Goal: Transaction & Acquisition: Purchase product/service

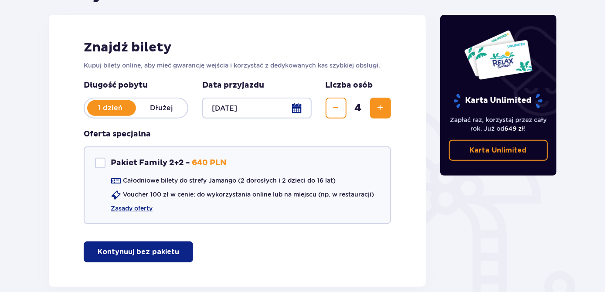
scroll to position [113, 0]
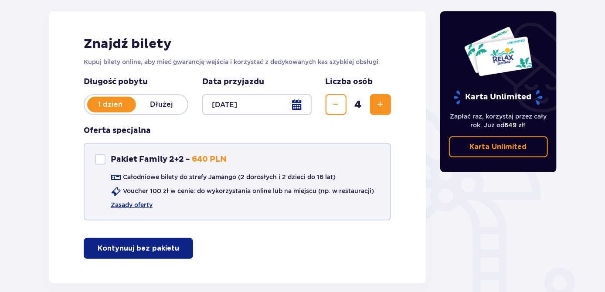
click at [100, 162] on div "Pakiet Family 2+2" at bounding box center [100, 159] width 10 height 10
checkbox input "true"
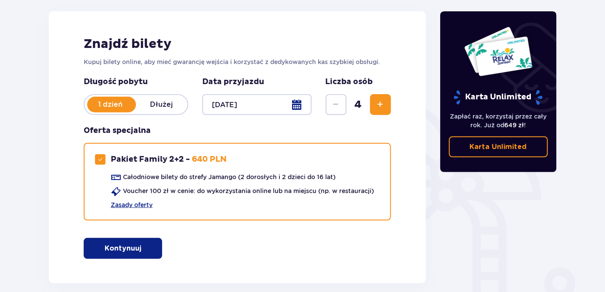
click at [109, 245] on p "Kontynuuj" at bounding box center [123, 249] width 37 height 10
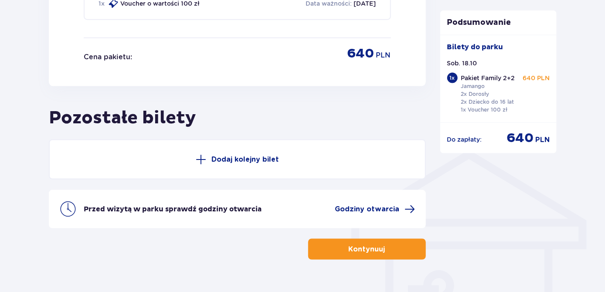
scroll to position [575, 0]
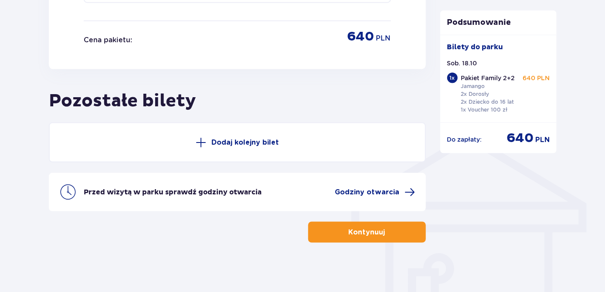
click at [361, 235] on button "Kontynuuj" at bounding box center [367, 232] width 118 height 21
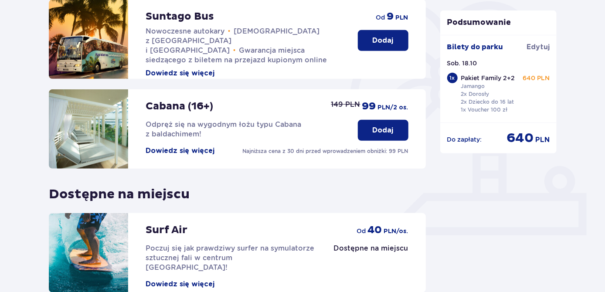
scroll to position [214, 0]
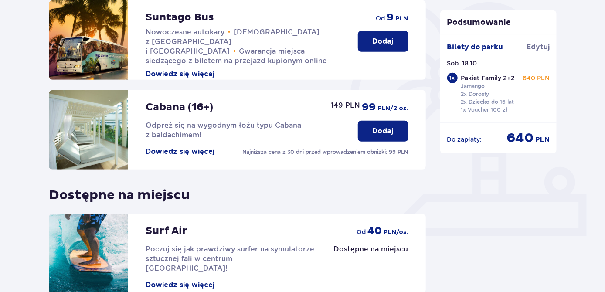
click at [378, 134] on p "Dodaj" at bounding box center [383, 131] width 21 height 10
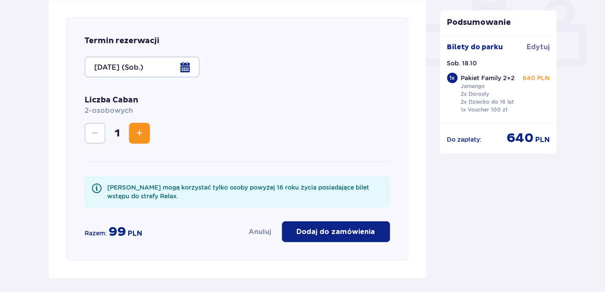
scroll to position [391, 0]
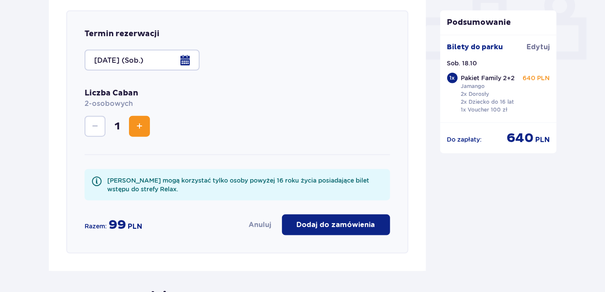
click at [143, 125] on span "Zwiększ" at bounding box center [139, 126] width 10 height 10
click at [350, 224] on p "Dodaj do zamówienia" at bounding box center [336, 225] width 78 height 10
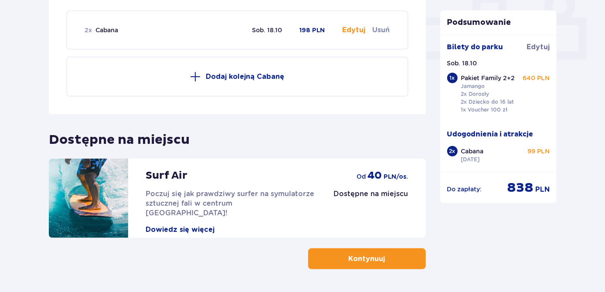
click at [363, 262] on p "Kontynuuj" at bounding box center [367, 259] width 37 height 10
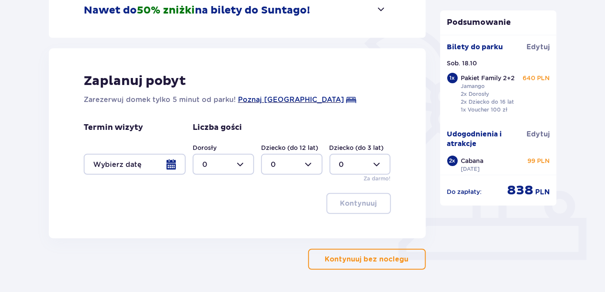
scroll to position [220, 0]
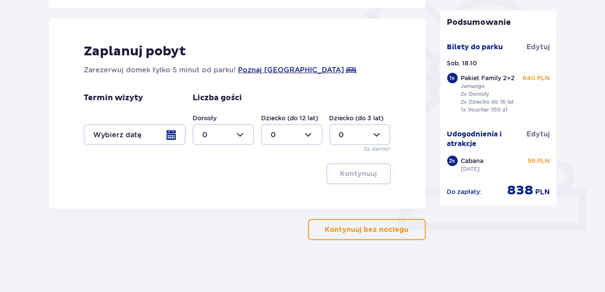
click at [372, 231] on p "Kontynuuj bez noclegu" at bounding box center [367, 230] width 84 height 10
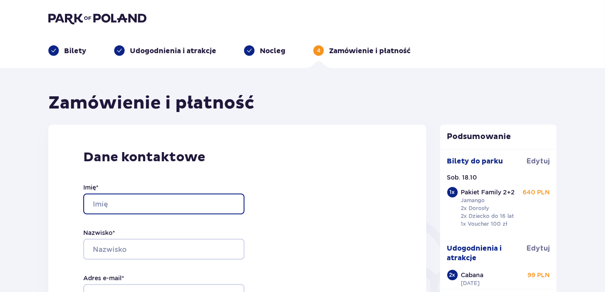
click at [157, 210] on input "Imię *" at bounding box center [163, 204] width 161 height 21
type input "[PERSON_NAME]"
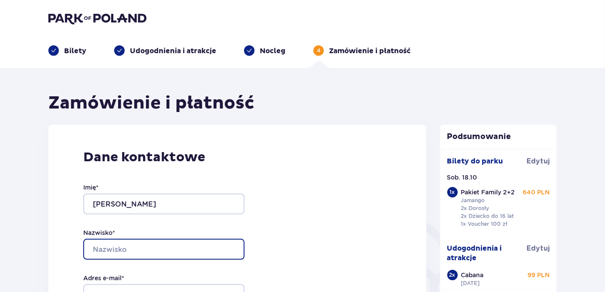
click at [135, 247] on input "Nazwisko *" at bounding box center [163, 249] width 161 height 21
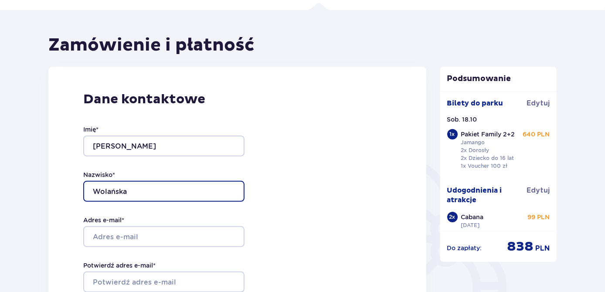
type input "Wolańska"
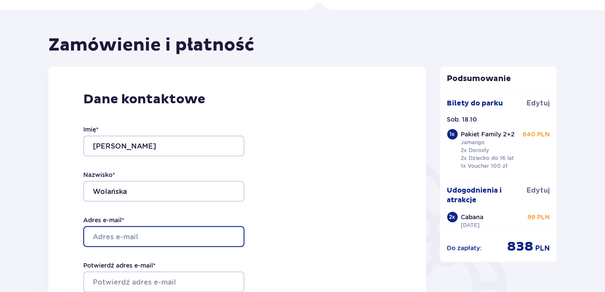
click at [163, 232] on input "Adres e-mail *" at bounding box center [163, 236] width 161 height 21
type input "[EMAIL_ADDRESS][DOMAIN_NAME]"
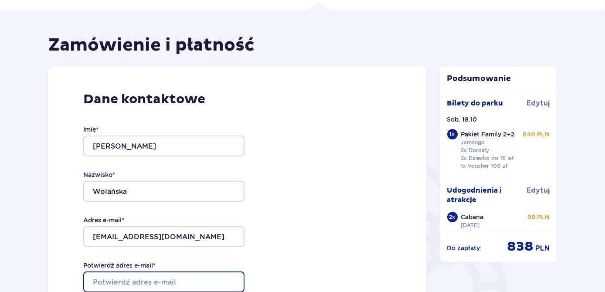
click at [139, 278] on input "Potwierdź adres e-mail *" at bounding box center [163, 282] width 161 height 21
type input ","
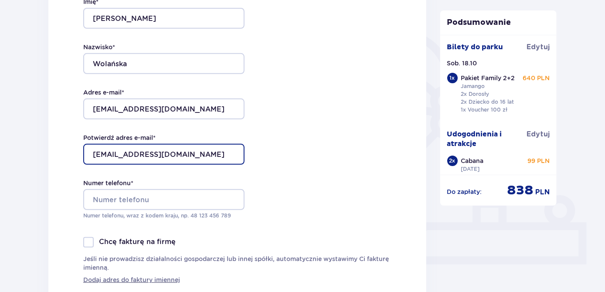
scroll to position [188, 0]
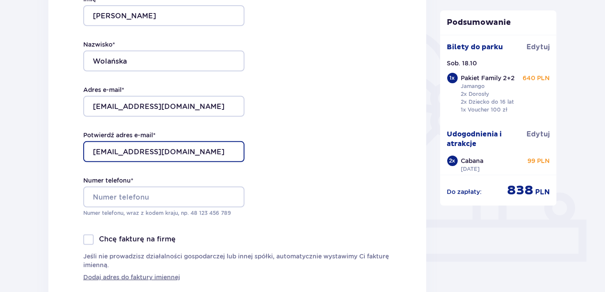
type input "[EMAIL_ADDRESS][DOMAIN_NAME]"
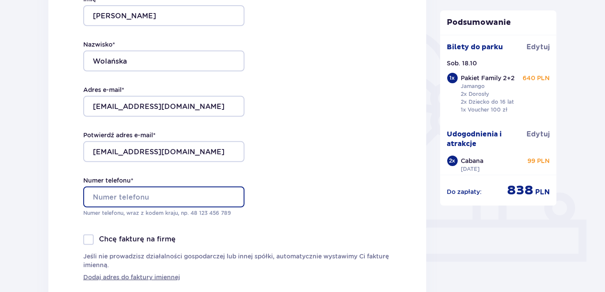
click at [173, 196] on input "Numer telefonu *" at bounding box center [163, 197] width 161 height 21
type input "603679680"
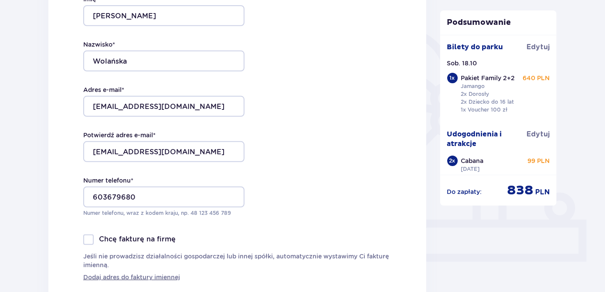
click at [85, 242] on div at bounding box center [88, 240] width 10 height 10
checkbox input "true"
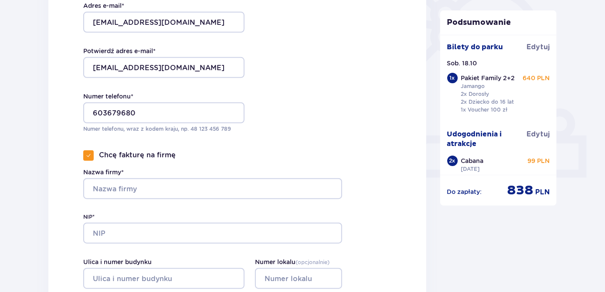
scroll to position [273, 0]
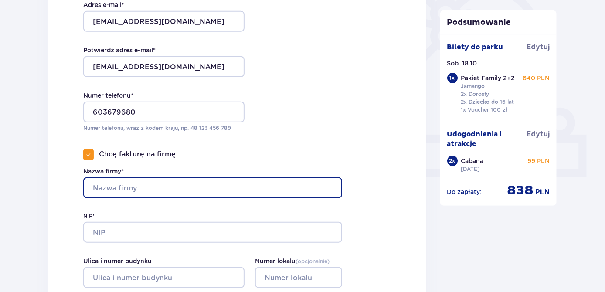
click at [262, 185] on input "Nazwa firmy*" at bounding box center [212, 187] width 259 height 21
type input "MW Unlimited"
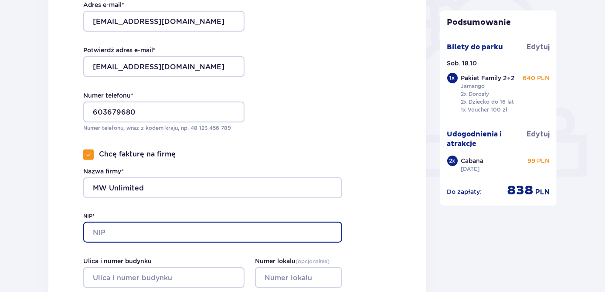
click at [215, 231] on input "NIP*" at bounding box center [212, 232] width 259 height 21
paste input "1131910832"
type input "1131910832"
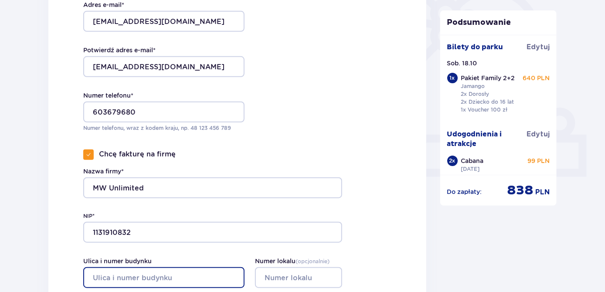
click at [197, 277] on input "Ulica i numer budynku" at bounding box center [163, 277] width 161 height 21
type input "Samolotowa 1"
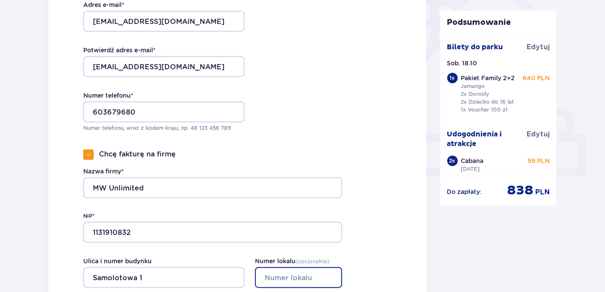
click at [294, 276] on input "Numer lokalu ( opcjonalnie )" at bounding box center [298, 277] width 87 height 21
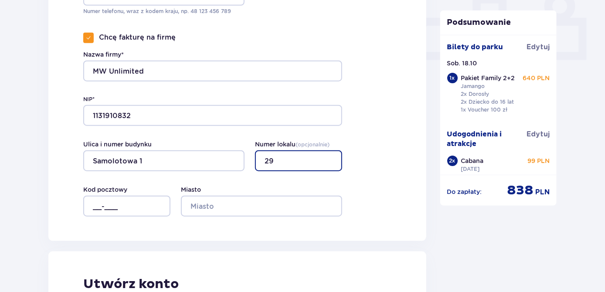
scroll to position [394, 0]
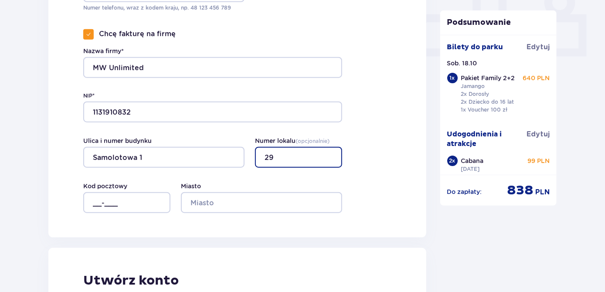
type input "29"
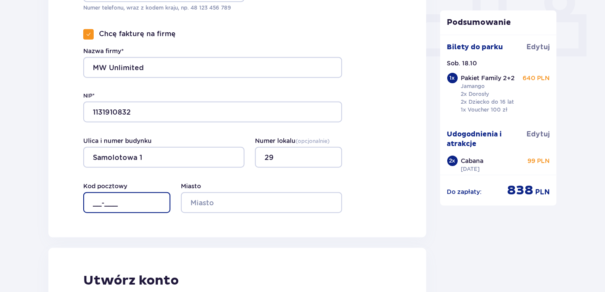
click at [94, 198] on input "__-___" at bounding box center [126, 202] width 87 height 21
type input "03-984"
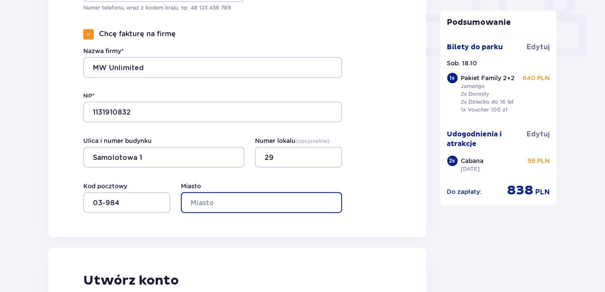
click at [196, 198] on input "Miasto" at bounding box center [261, 202] width 161 height 21
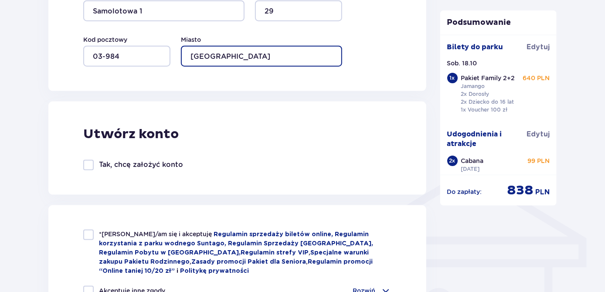
scroll to position [619, 0]
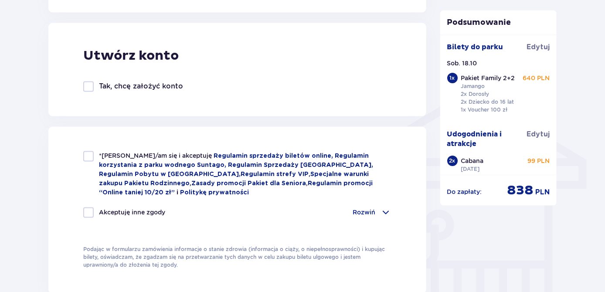
type input "[GEOGRAPHIC_DATA]"
click at [86, 157] on div at bounding box center [88, 156] width 10 height 10
drag, startPoint x: 85, startPoint y: 157, endPoint x: 90, endPoint y: 170, distance: 13.8
click at [90, 170] on div "*Zapoznałem/am się i akceptuję Regulamin sprzedaży biletów online, Regulamin ko…" at bounding box center [237, 174] width 308 height 46
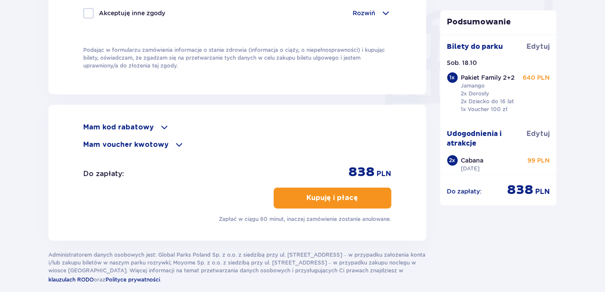
scroll to position [825, 0]
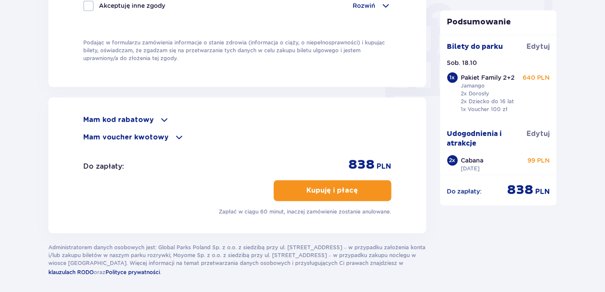
click at [318, 193] on p "Kupuję i płacę" at bounding box center [332, 191] width 51 height 10
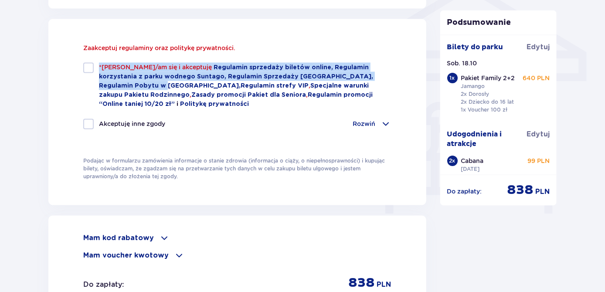
scroll to position [726, 0]
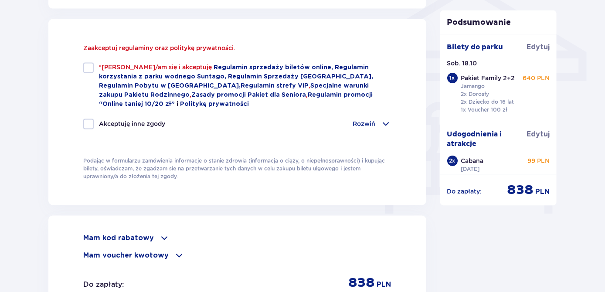
click at [87, 68] on div at bounding box center [88, 68] width 10 height 10
checkbox input "true"
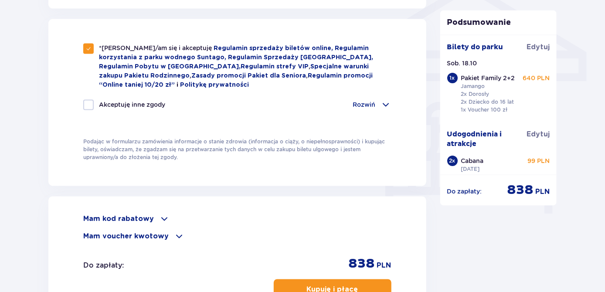
click at [89, 103] on div at bounding box center [88, 105] width 10 height 10
checkbox input "true"
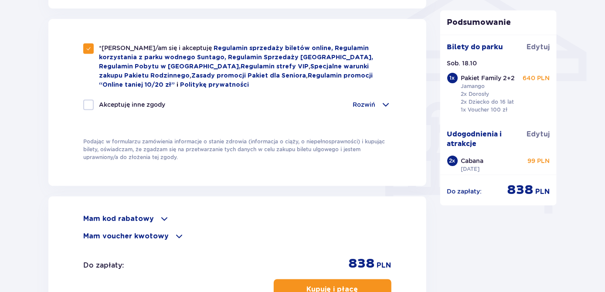
checkbox input "true"
click at [307, 285] on p "Kupuję i płacę" at bounding box center [332, 290] width 51 height 10
